Goal: Transaction & Acquisition: Purchase product/service

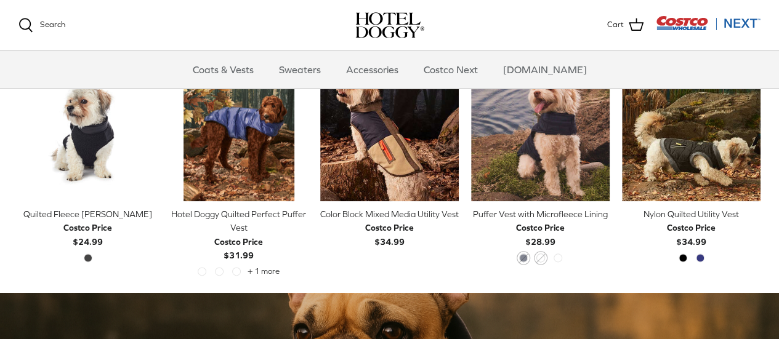
scroll to position [616, 0]
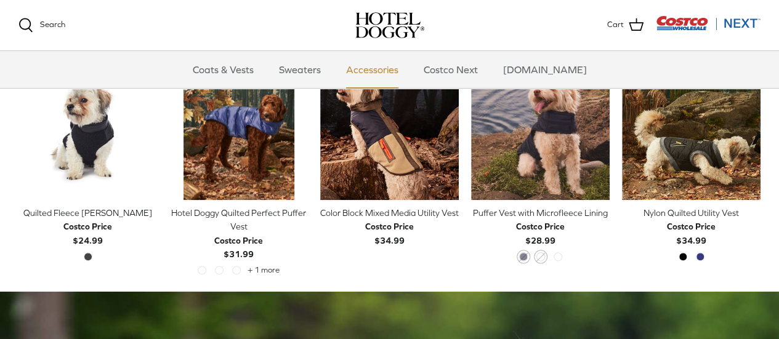
click at [385, 71] on link "Accessories" at bounding box center [372, 69] width 75 height 37
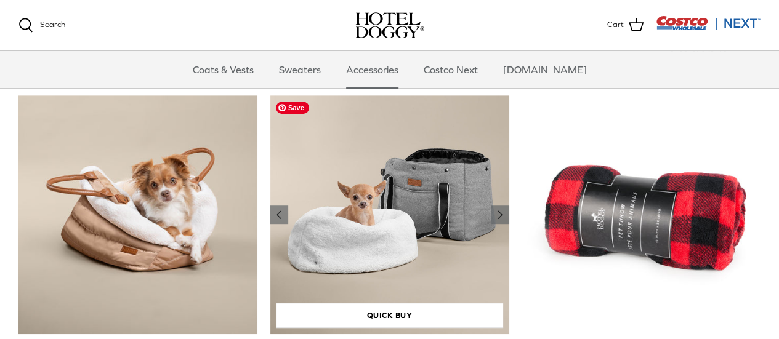
scroll to position [325, 0]
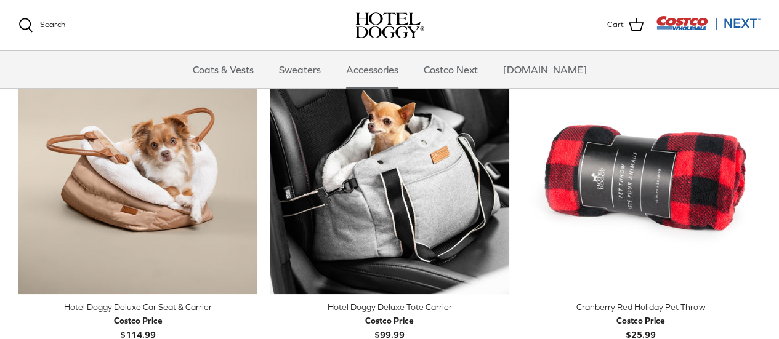
click at [401, 321] on div "Costco Price" at bounding box center [389, 321] width 49 height 14
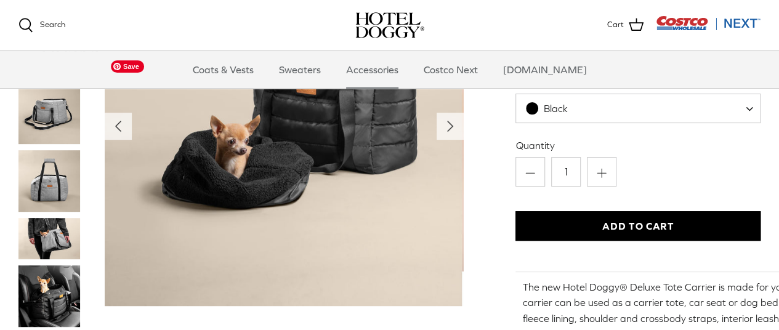
scroll to position [123, 0]
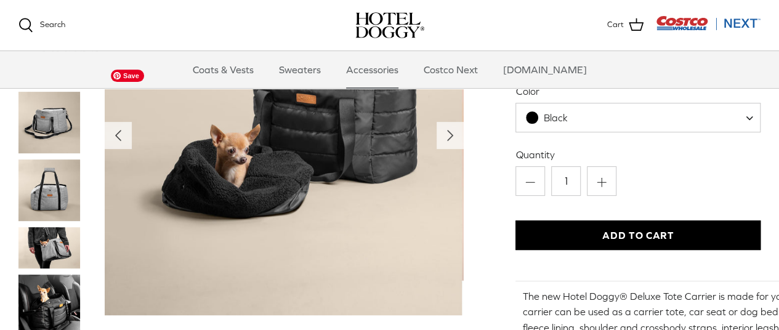
click at [49, 203] on img "Thumbnail Link" at bounding box center [49, 190] width 62 height 62
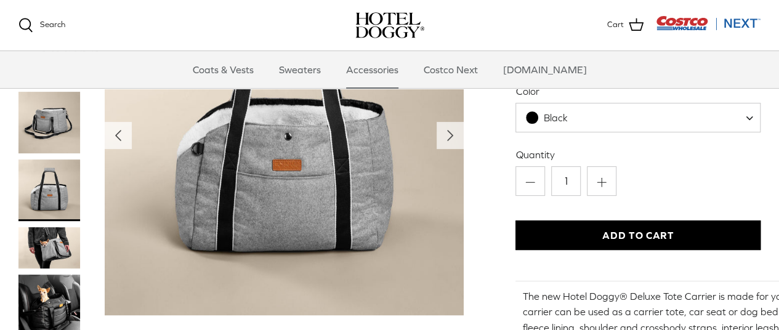
scroll to position [62, 0]
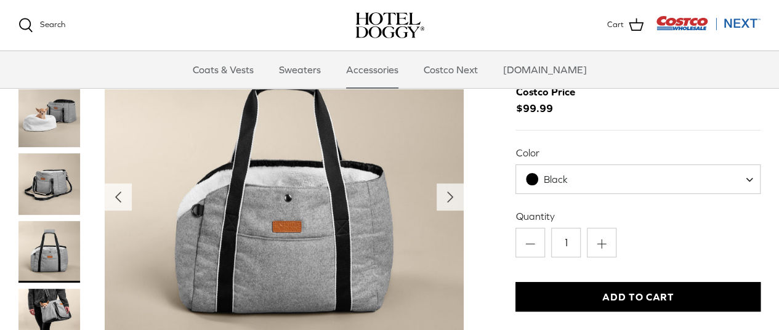
click at [54, 131] on img "Thumbnail Link" at bounding box center [49, 117] width 62 height 62
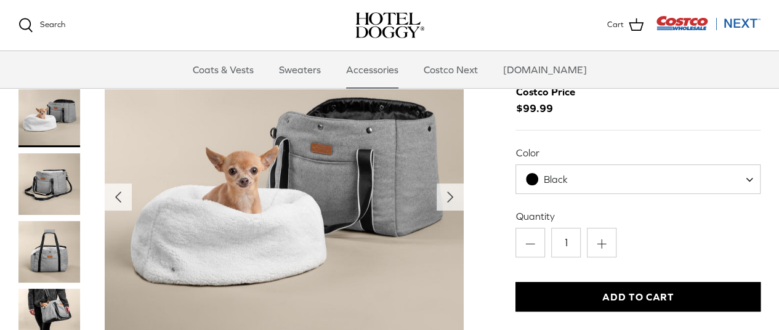
click at [54, 168] on img "Thumbnail Link" at bounding box center [49, 184] width 62 height 62
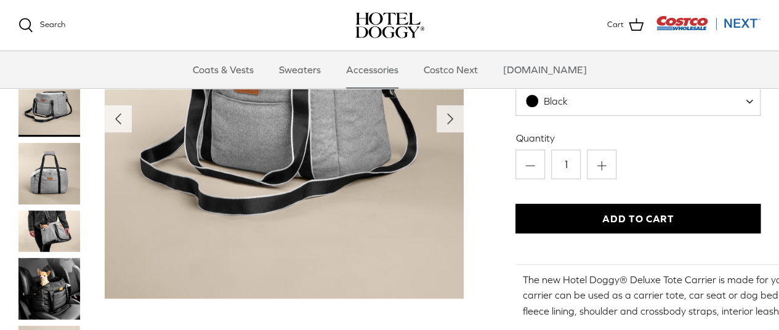
scroll to position [185, 0]
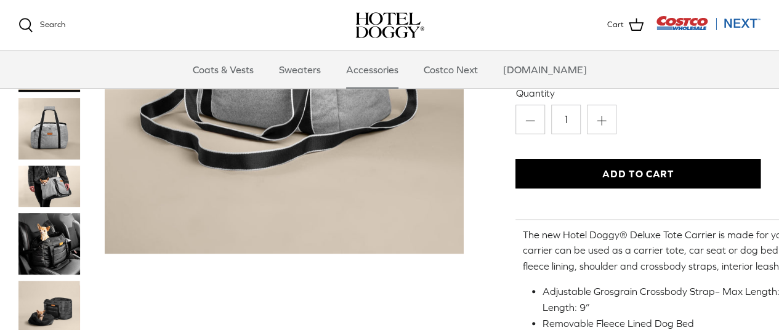
click at [55, 187] on img "Thumbnail Link" at bounding box center [49, 186] width 62 height 41
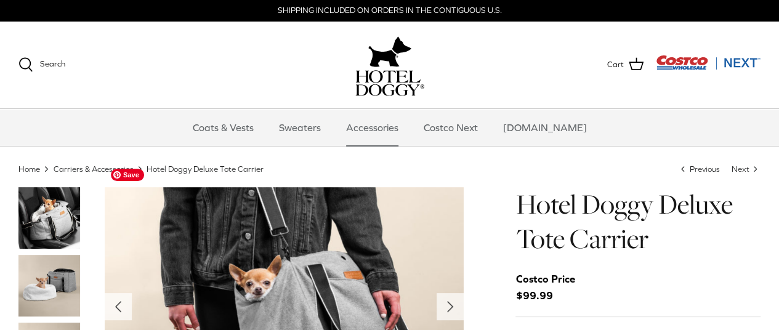
scroll to position [123, 0]
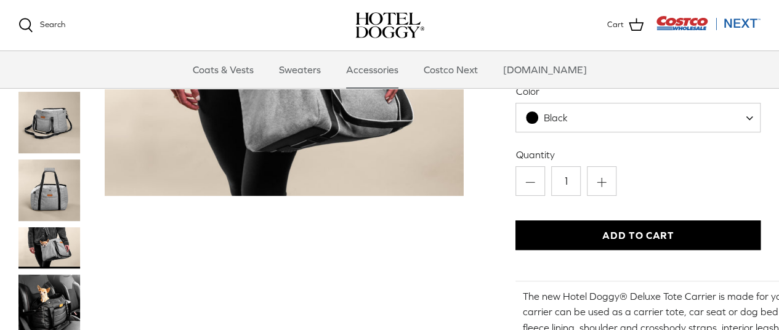
click at [70, 295] on img "Thumbnail Link" at bounding box center [49, 306] width 62 height 62
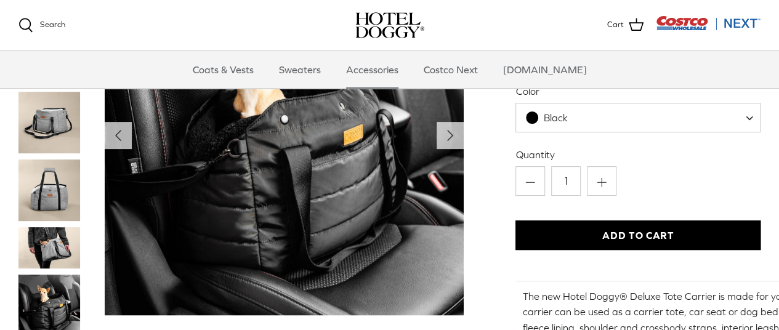
scroll to position [62, 0]
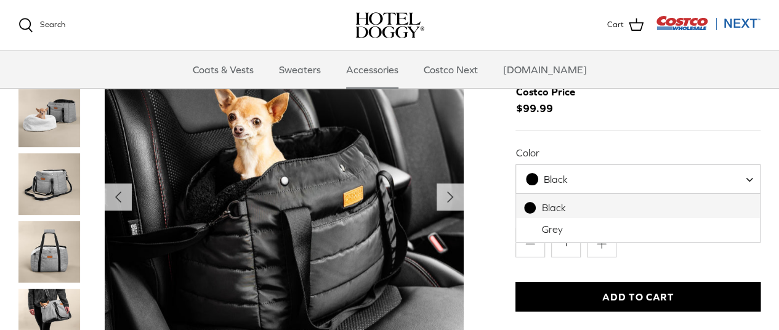
click at [541, 190] on span "Black" at bounding box center [637, 179] width 245 height 30
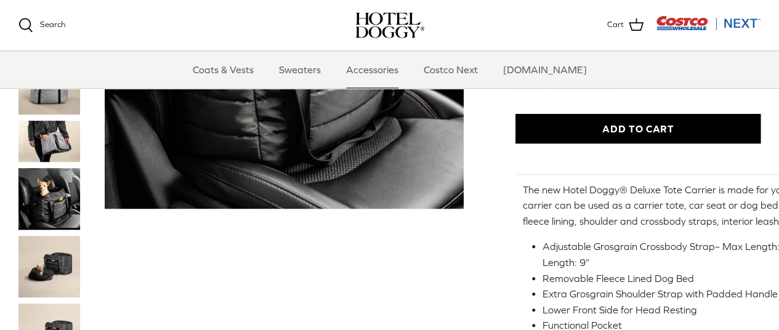
scroll to position [246, 0]
